Goal: Transaction & Acquisition: Book appointment/travel/reservation

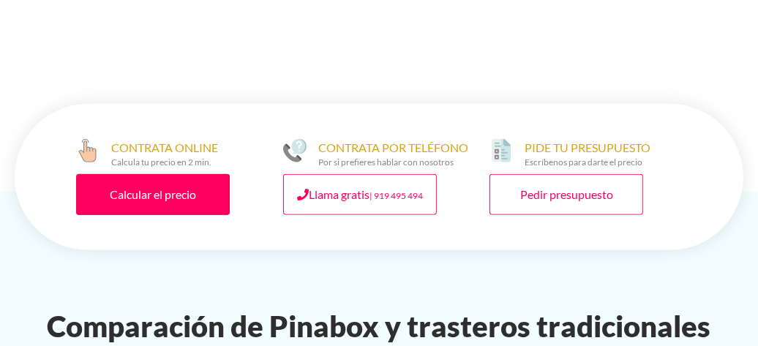
scroll to position [951, 0]
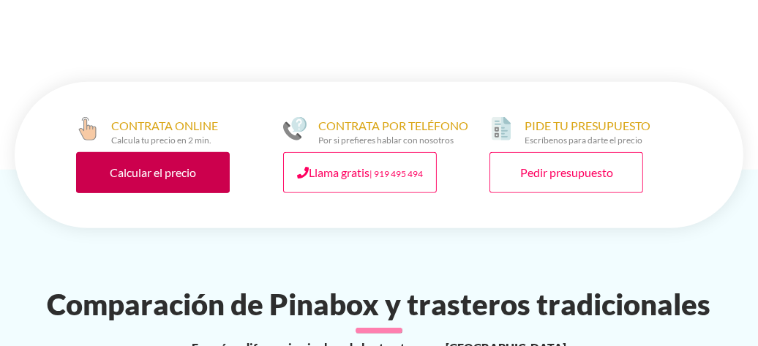
click at [174, 152] on link "Calcular el precio" at bounding box center [153, 172] width 154 height 41
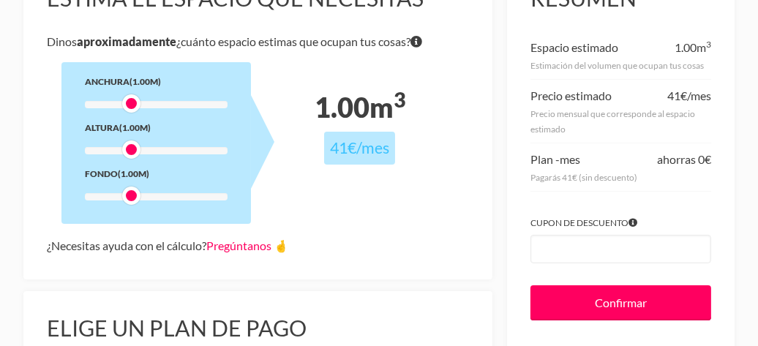
scroll to position [219, 0]
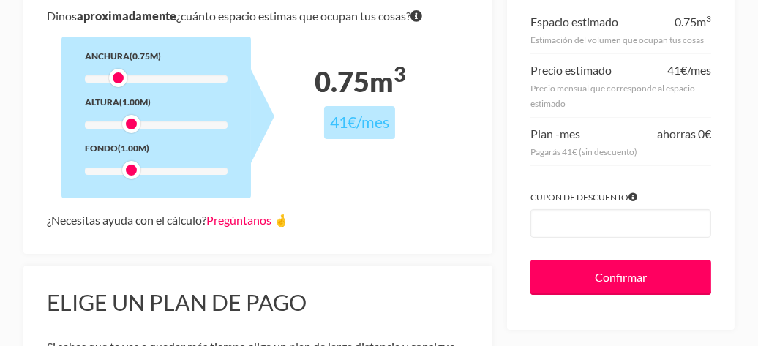
drag, startPoint x: 129, startPoint y: 78, endPoint x: 118, endPoint y: 77, distance: 11.0
click at [118, 77] on div at bounding box center [118, 78] width 18 height 18
drag, startPoint x: 132, startPoint y: 124, endPoint x: 118, endPoint y: 121, distance: 14.2
click at [118, 121] on div at bounding box center [118, 124] width 18 height 18
drag, startPoint x: 129, startPoint y: 170, endPoint x: 110, endPoint y: 165, distance: 19.2
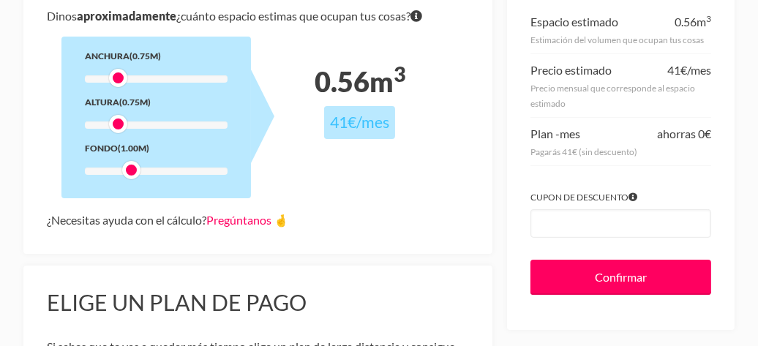
click at [122, 165] on div at bounding box center [131, 170] width 18 height 18
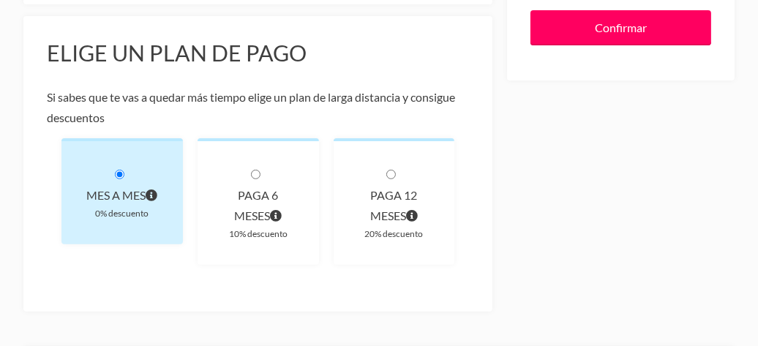
scroll to position [512, 0]
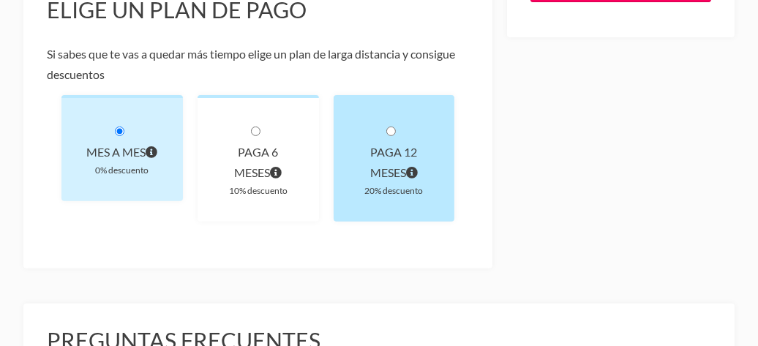
click at [394, 127] on input "radio" at bounding box center [391, 132] width 10 height 10
radio input "true"
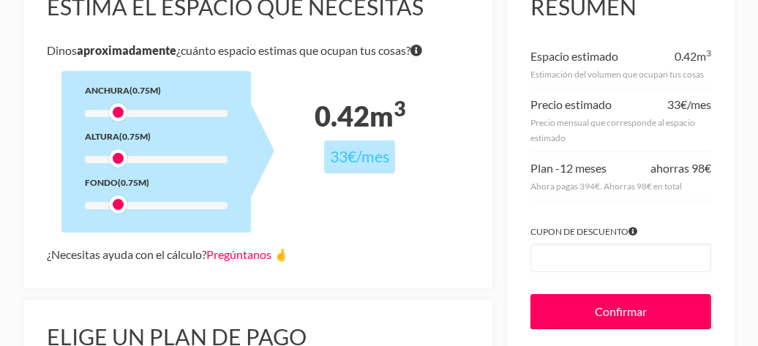
scroll to position [219, 0]
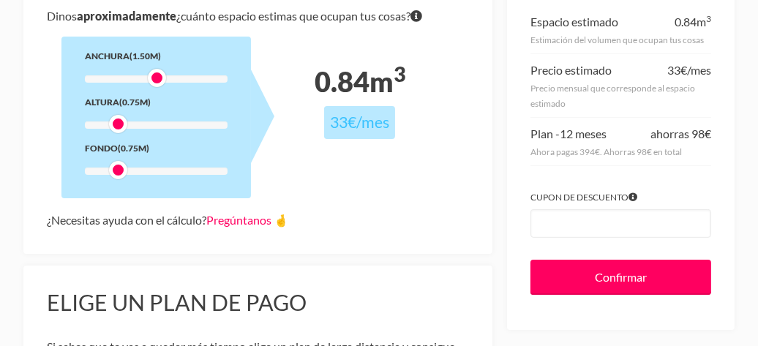
drag, startPoint x: 158, startPoint y: 78, endPoint x: 190, endPoint y: 80, distance: 32.2
click at [166, 80] on div at bounding box center [157, 78] width 18 height 18
drag, startPoint x: 117, startPoint y: 123, endPoint x: 273, endPoint y: 126, distance: 155.8
click at [251, 126] on div "Anchura (2.00m) Altura (3.00m) Fondo (0.75m)" at bounding box center [155, 118] width 189 height 162
drag, startPoint x: 232, startPoint y: 127, endPoint x: 71, endPoint y: 118, distance: 161.1
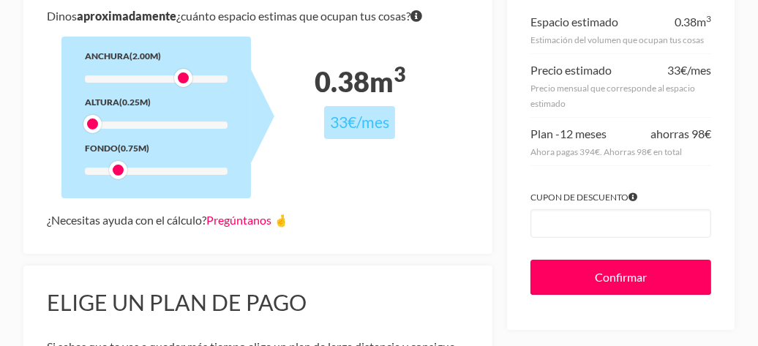
click at [71, 118] on div "Anchura (2.00m) Altura (0.25m) Fondo (0.75m)" at bounding box center [155, 118] width 189 height 162
drag, startPoint x: 185, startPoint y: 80, endPoint x: 30, endPoint y: 85, distance: 155.1
click at [29, 80] on div "Estima el espacio que necesitas Dinos aproximadamente ¿cuánto espacio estimas q…" at bounding box center [257, 95] width 469 height 318
drag, startPoint x: 121, startPoint y: 169, endPoint x: 295, endPoint y: 222, distance: 181.8
click at [295, 219] on div "Estima el espacio que necesitas Dinos aproximadamente ¿cuánto espacio estimas q…" at bounding box center [257, 95] width 469 height 318
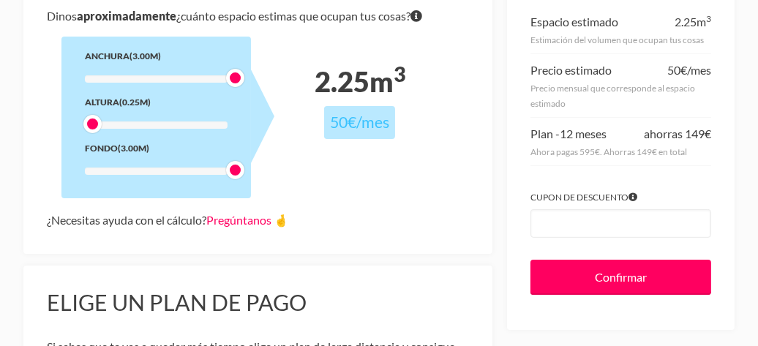
drag, startPoint x: 92, startPoint y: 77, endPoint x: 279, endPoint y: 91, distance: 187.0
click at [279, 91] on div "Estima el espacio que necesitas Dinos aproximadamente ¿cuánto espacio estimas q…" at bounding box center [257, 95] width 469 height 318
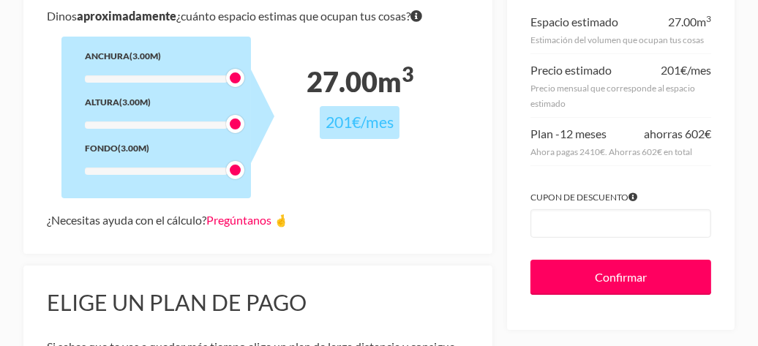
drag, startPoint x: 92, startPoint y: 127, endPoint x: 254, endPoint y: 132, distance: 162.4
click at [251, 132] on div "Anchura (3.00m) Altura (3.00m) Fondo (3.00m)" at bounding box center [155, 118] width 189 height 162
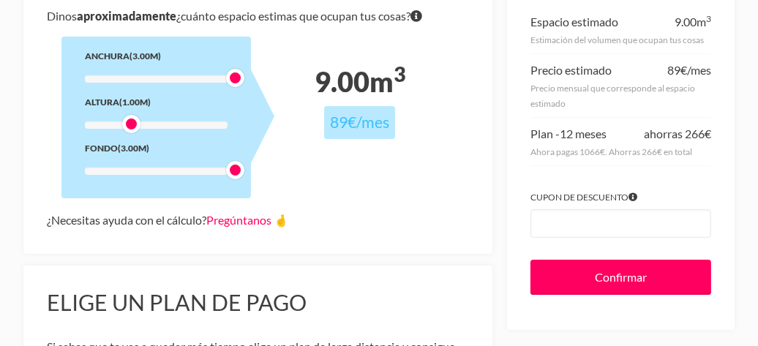
drag, startPoint x: 232, startPoint y: 124, endPoint x: 132, endPoint y: 126, distance: 100.2
click at [132, 126] on div at bounding box center [131, 124] width 18 height 18
drag, startPoint x: 236, startPoint y: 170, endPoint x: 134, endPoint y: 157, distance: 103.1
click at [134, 157] on div "Anchura (3.00m) Altura (1.00m) Fondo (1.00m)" at bounding box center [155, 118] width 189 height 162
drag, startPoint x: 231, startPoint y: 80, endPoint x: 143, endPoint y: 80, distance: 88.5
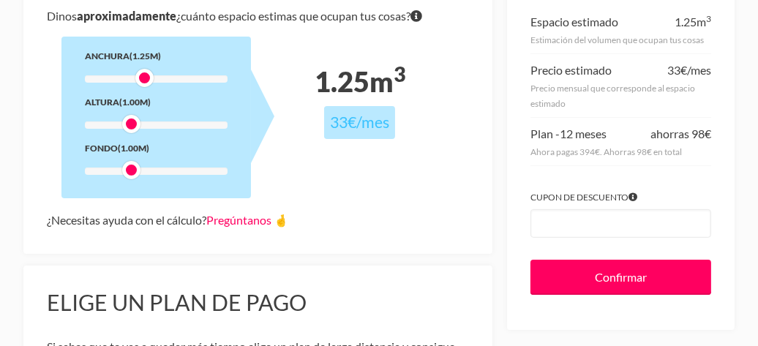
click at [143, 80] on div at bounding box center [144, 78] width 18 height 18
click at [136, 82] on div at bounding box center [131, 78] width 18 height 18
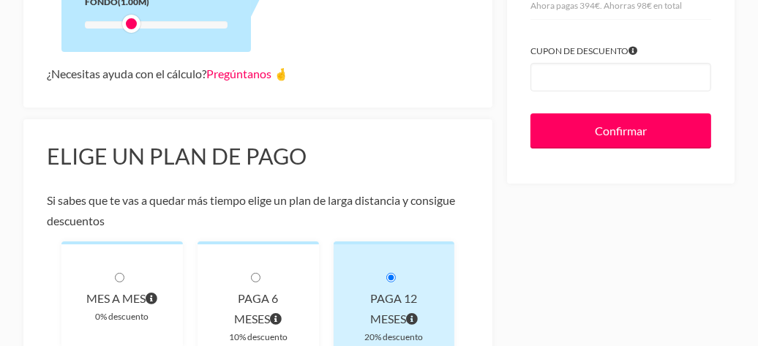
scroll to position [439, 0]
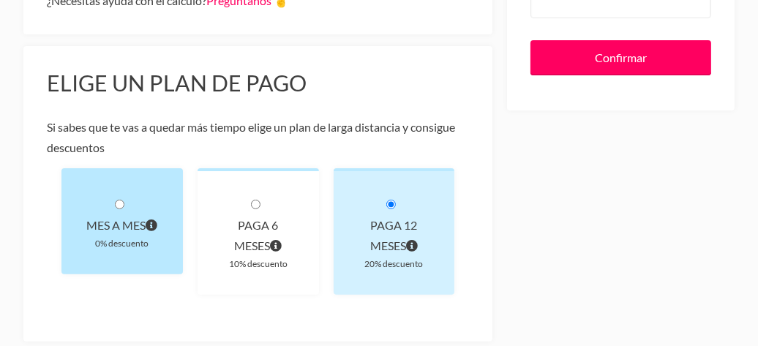
click at [121, 202] on input "radio" at bounding box center [120, 205] width 10 height 10
radio input "true"
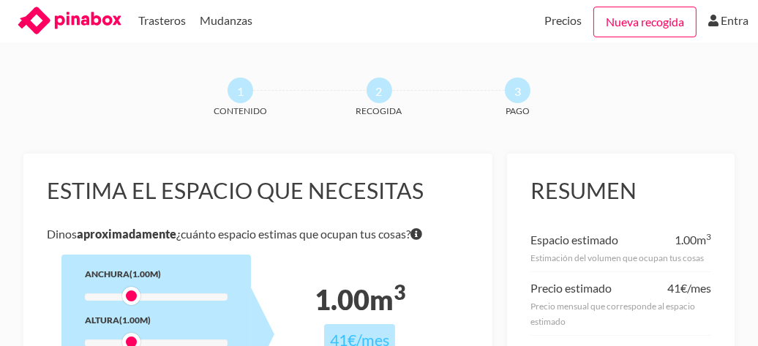
scroll to position [0, 0]
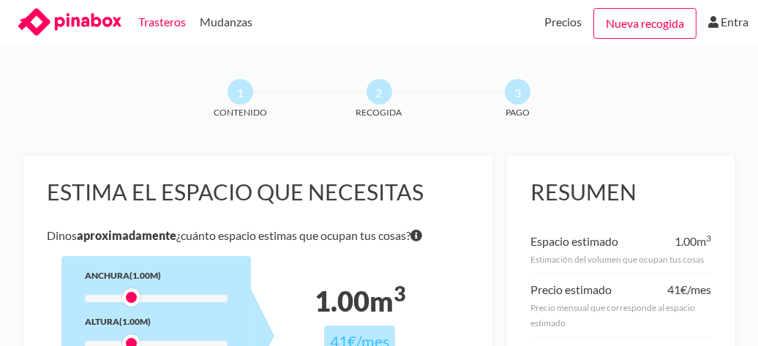
click at [151, 25] on link "Trasteros" at bounding box center [162, 22] width 48 height 44
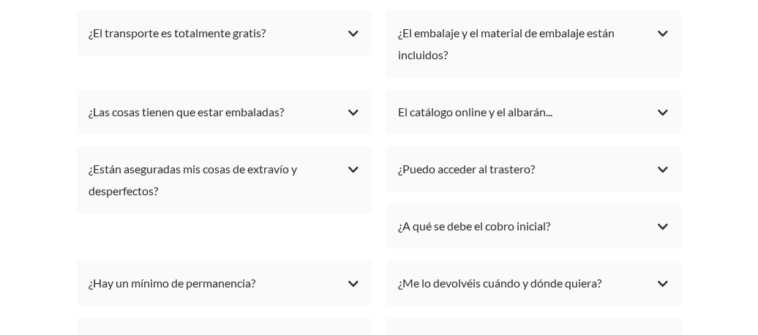
scroll to position [3291, 0]
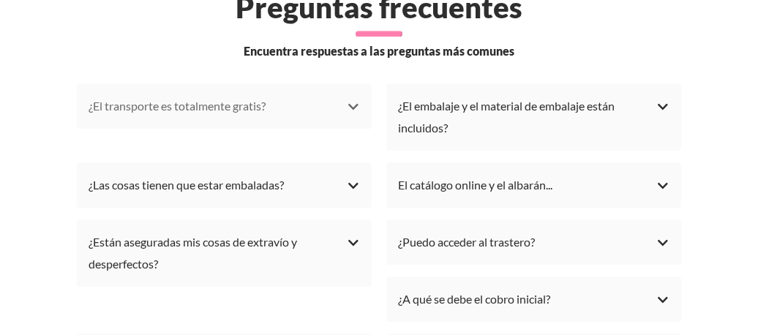
click at [352, 117] on div "¿El transporte es totalmente gratis?" at bounding box center [223, 106] width 271 height 22
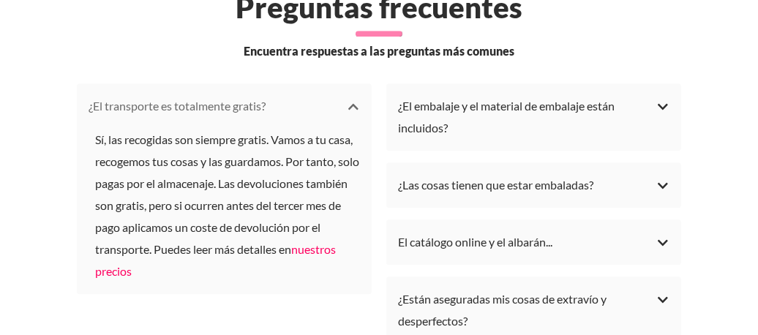
click at [351, 114] on div "¿El transporte es totalmente gratis?" at bounding box center [223, 106] width 271 height 22
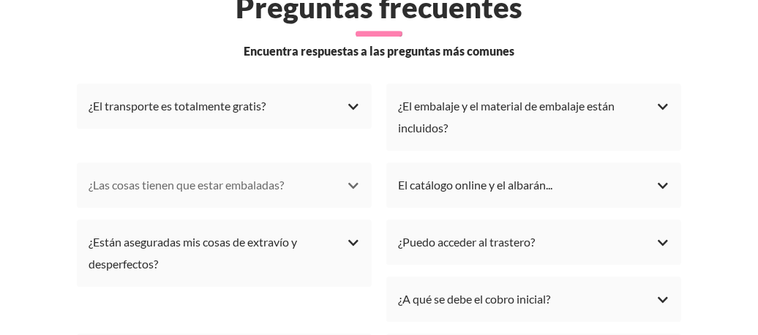
click at [349, 195] on div "¿Las cosas tienen que estar embaladas?" at bounding box center [223, 185] width 271 height 22
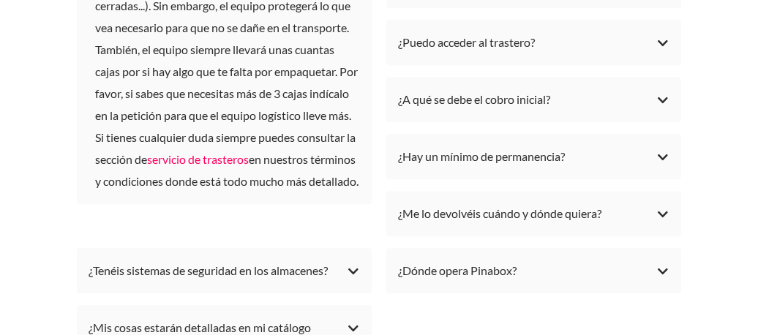
scroll to position [3656, 0]
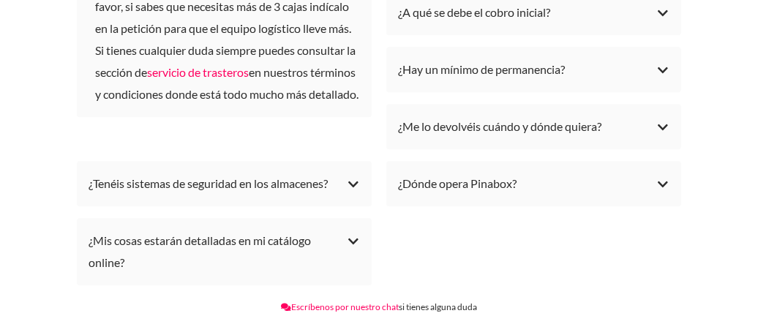
click at [386, 206] on li "¿Dónde opera Pinabox? En estos momentos operamos en Madrid, Sevilla y Barcelona…" at bounding box center [533, 183] width 295 height 45
click at [398, 195] on div "¿Dónde opera Pinabox?" at bounding box center [533, 184] width 271 height 22
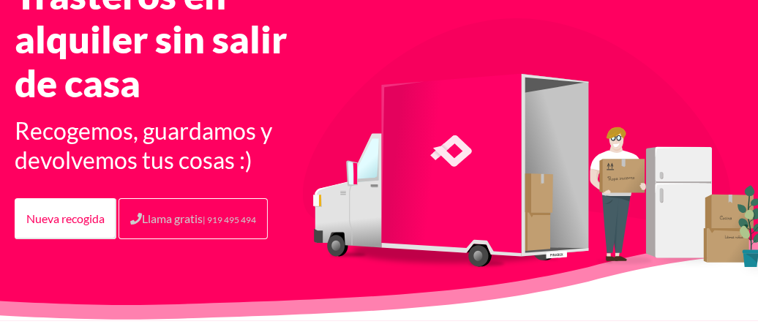
scroll to position [0, 0]
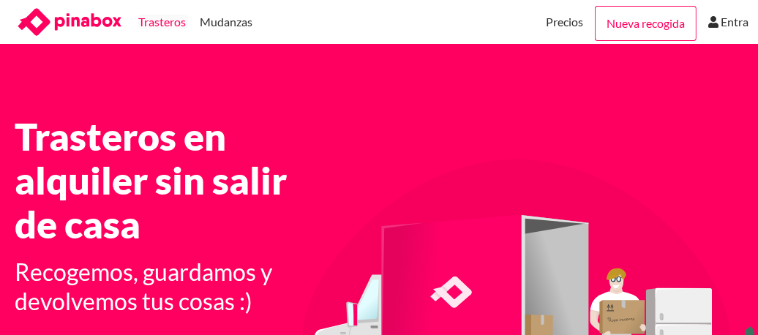
click at [168, 20] on link "Trasteros" at bounding box center [162, 22] width 48 height 44
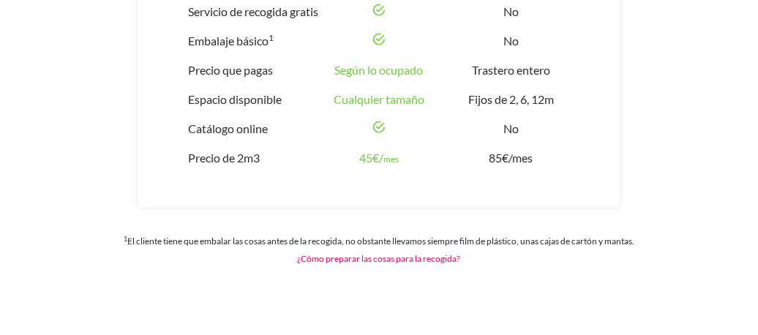
scroll to position [1901, 0]
